Goal: Find specific page/section: Find specific page/section

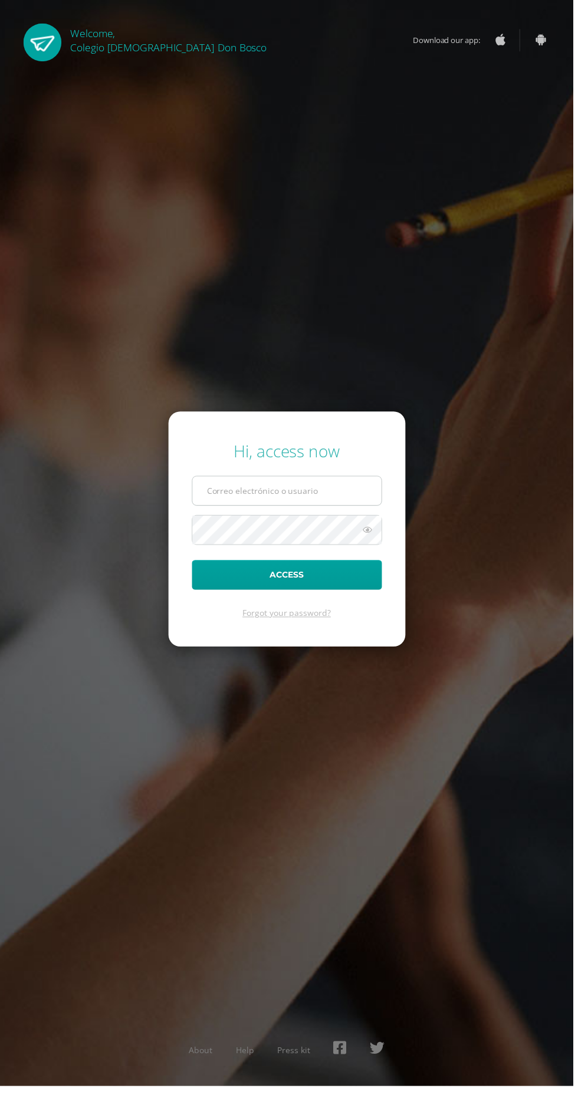
click at [232, 509] on input "text" at bounding box center [289, 494] width 190 height 29
type input "lgarcia@donbosco.edu.gt"
click at [193, 565] on button "Access" at bounding box center [289, 580] width 192 height 30
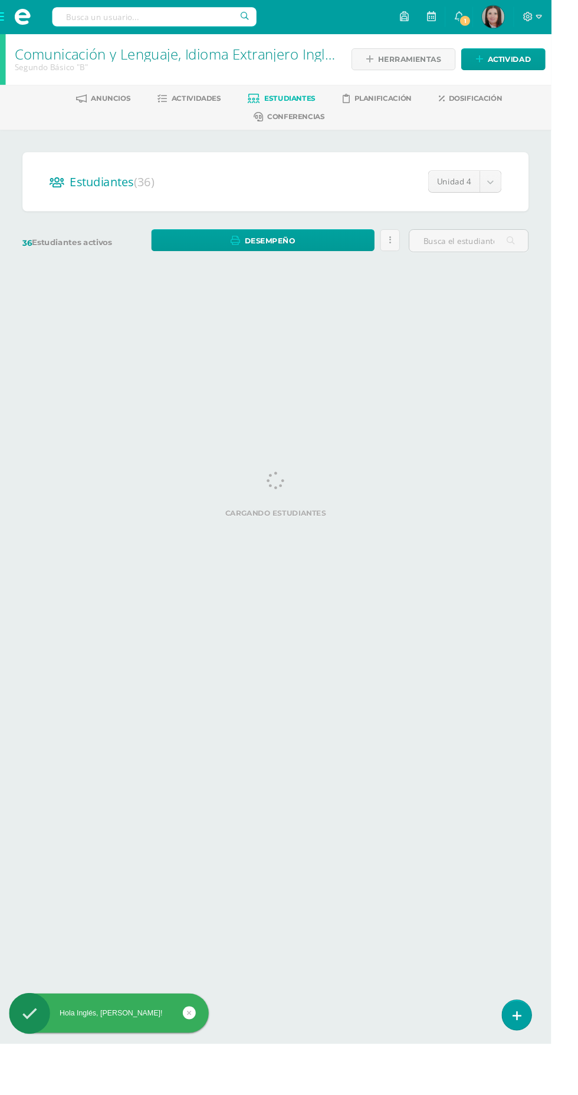
click at [19, 19] on span at bounding box center [24, 18] width 18 height 18
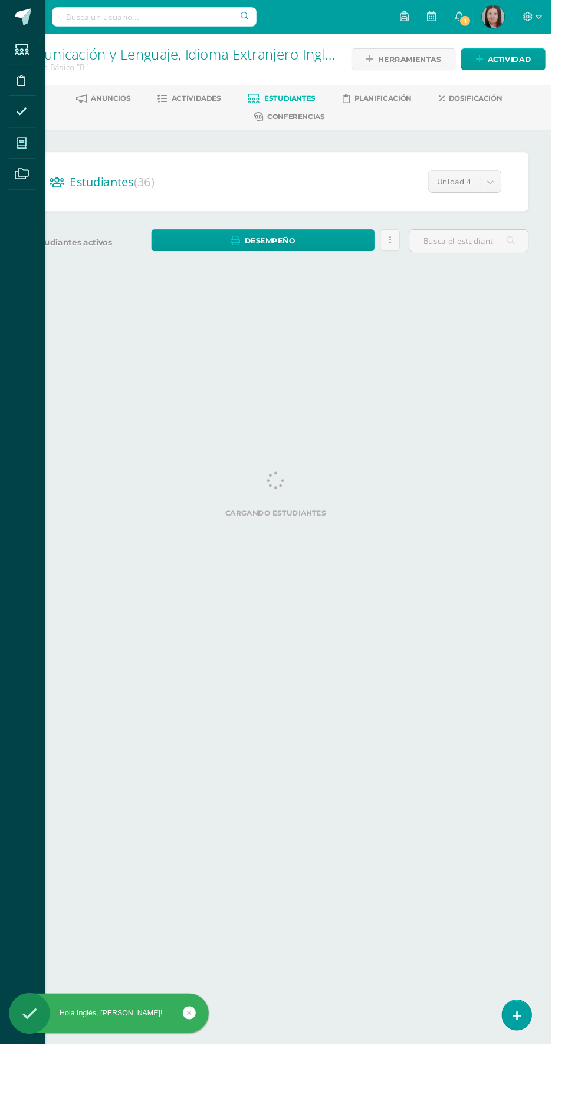
click at [31, 146] on span at bounding box center [22, 150] width 27 height 27
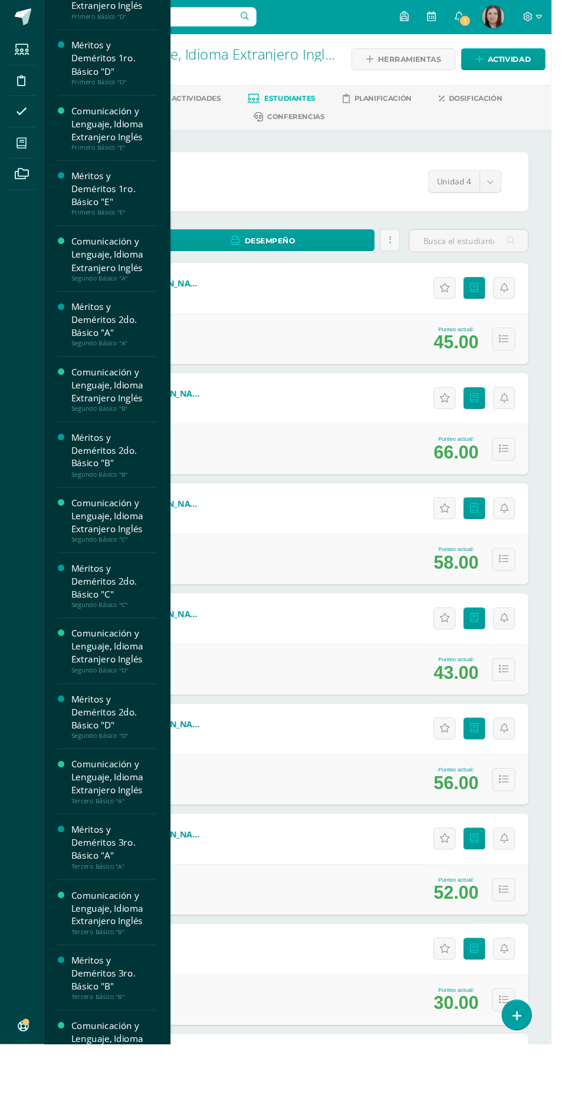
scroll to position [451, 0]
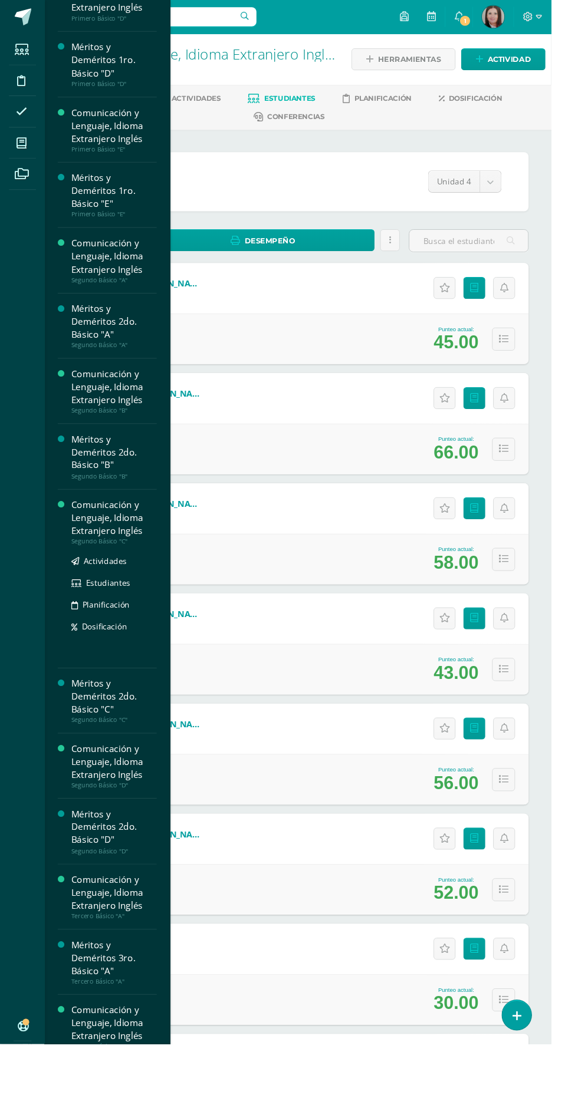
click at [94, 539] on div "Comunicación y Lenguaje, Idioma Extranjero Inglés" at bounding box center [120, 543] width 90 height 41
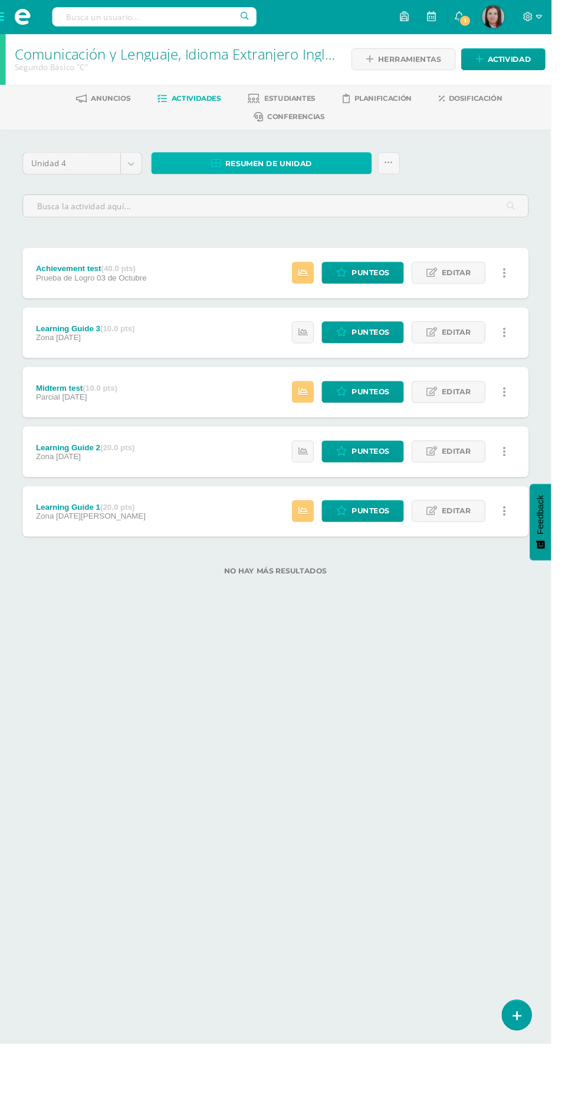
click at [252, 170] on span "Resumen de unidad" at bounding box center [281, 172] width 91 height 22
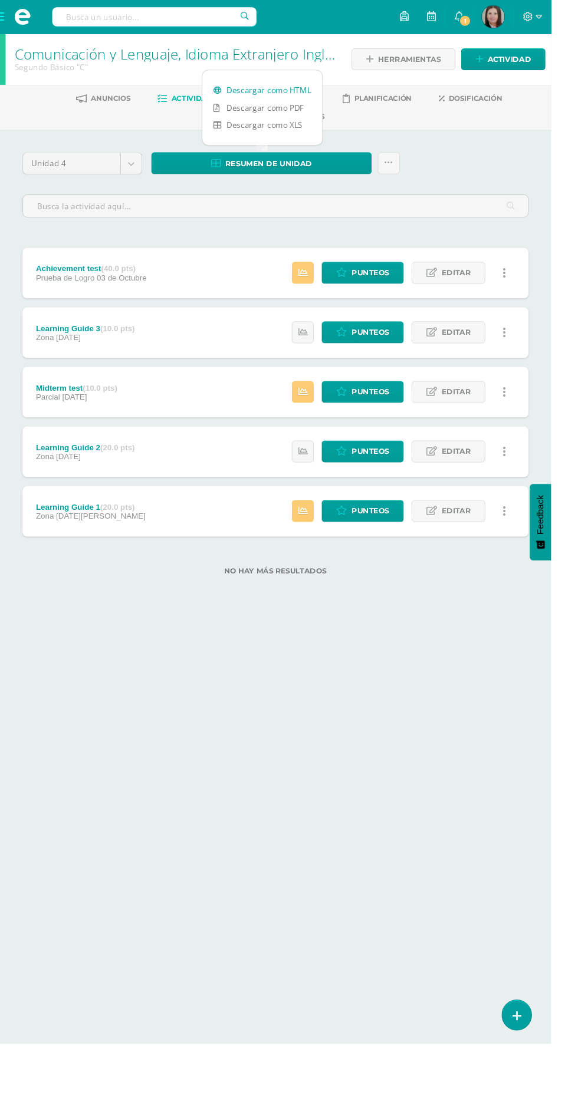
click at [258, 93] on link "Descargar como HTML" at bounding box center [275, 94] width 126 height 18
